Goal: Task Accomplishment & Management: Complete application form

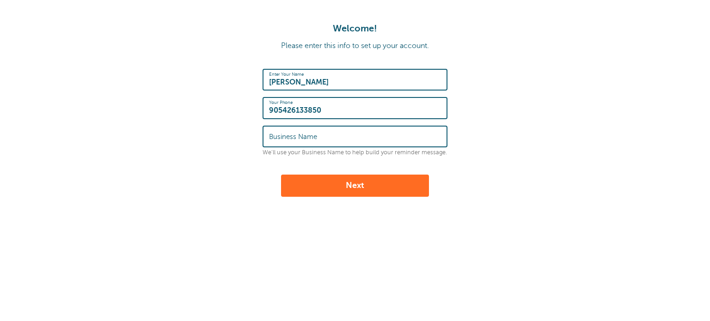
click at [325, 140] on input "Business Name" at bounding box center [355, 137] width 172 height 20
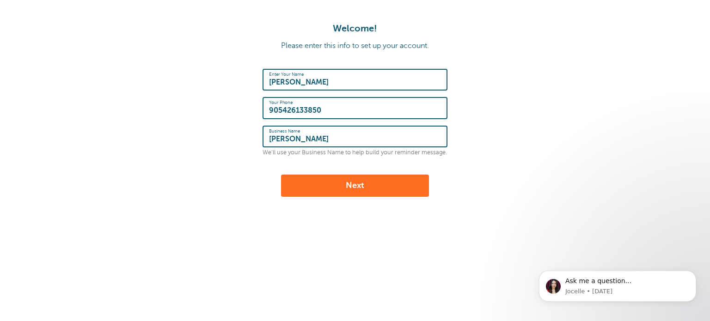
type input "[PERSON_NAME]"
click at [349, 182] on button "Next" at bounding box center [355, 186] width 148 height 22
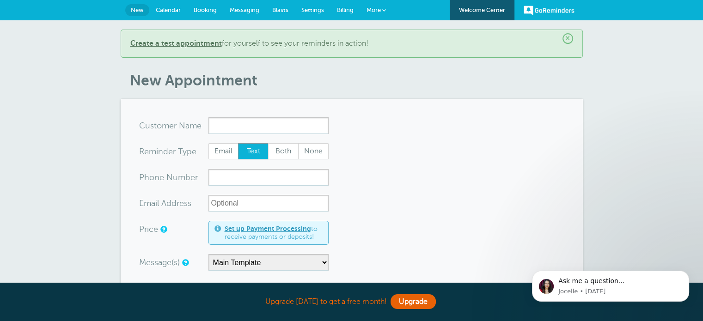
click at [170, 9] on span "Calendar" at bounding box center [168, 9] width 25 height 7
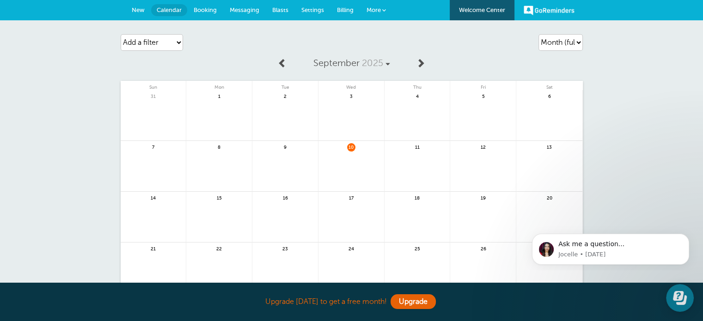
click at [208, 10] on span "Booking" at bounding box center [205, 9] width 23 height 7
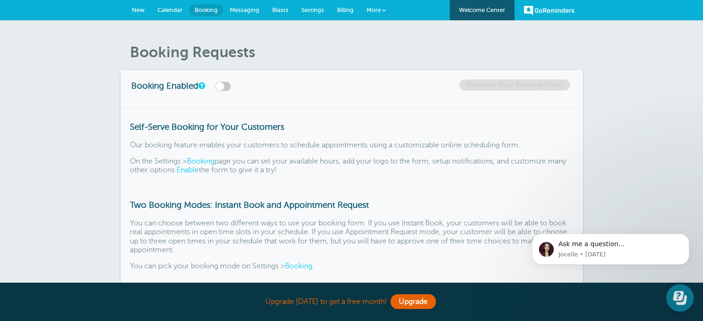
click at [244, 12] on span "Messaging" at bounding box center [245, 9] width 30 height 7
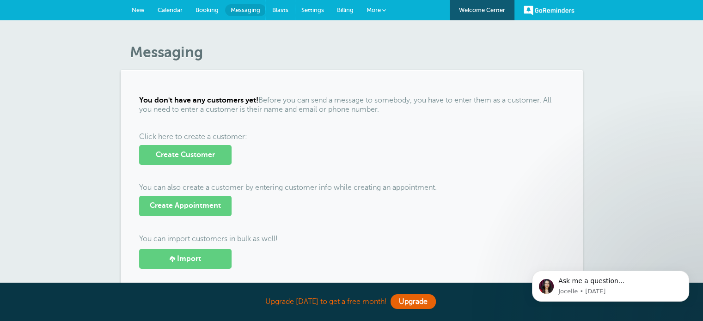
click at [276, 11] on span "Blasts" at bounding box center [280, 9] width 16 height 7
